Goal: Information Seeking & Learning: Find specific fact

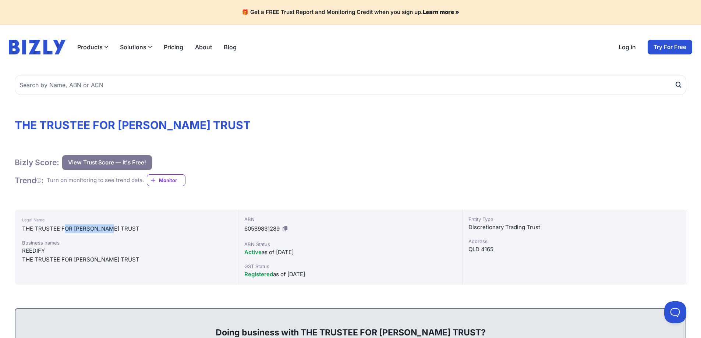
drag, startPoint x: 65, startPoint y: 225, endPoint x: 116, endPoint y: 228, distance: 51.2
click at [116, 228] on div "THE TRUSTEE FOR [PERSON_NAME] TRUST" at bounding box center [126, 228] width 209 height 9
drag, startPoint x: 24, startPoint y: 251, endPoint x: 63, endPoint y: 252, distance: 38.7
click at [63, 252] on div "REEDIFY" at bounding box center [126, 251] width 209 height 9
drag, startPoint x: 54, startPoint y: 258, endPoint x: 131, endPoint y: 261, distance: 76.2
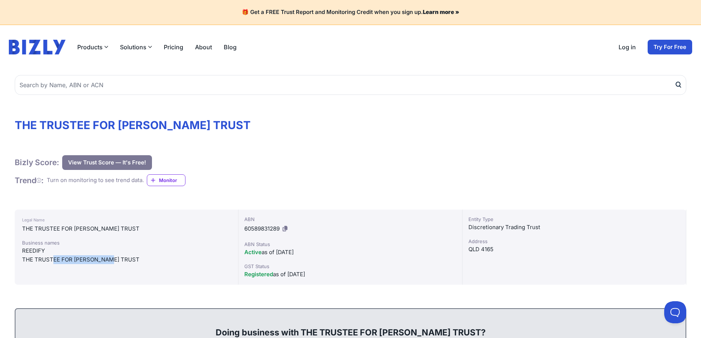
click at [131, 261] on div "THE TRUSTEE FOR [PERSON_NAME] TRUST" at bounding box center [126, 259] width 209 height 9
drag, startPoint x: 42, startPoint y: 227, endPoint x: 126, endPoint y: 227, distance: 83.5
click at [126, 227] on div "THE TRUSTEE FOR [PERSON_NAME] TRUST" at bounding box center [126, 228] width 209 height 9
drag, startPoint x: 24, startPoint y: 249, endPoint x: 118, endPoint y: 263, distance: 95.2
click at [118, 263] on div "Business names REEDIFY THE TRUSTEE FOR [PERSON_NAME] TRUST" at bounding box center [126, 251] width 209 height 25
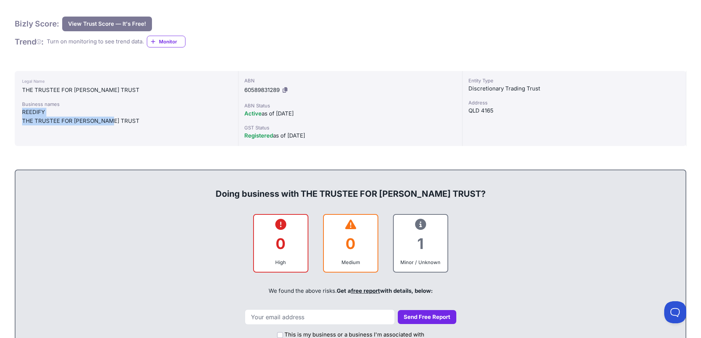
scroll to position [184, 0]
